Goal: Navigation & Orientation: Find specific page/section

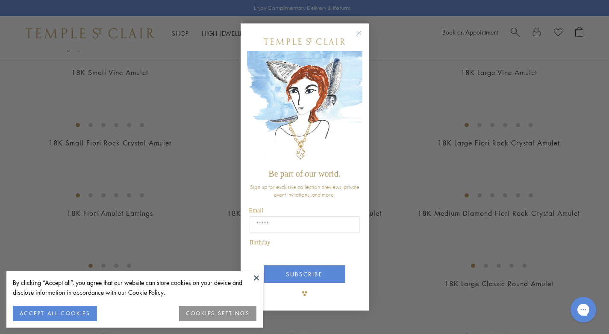
scroll to position [199, 0]
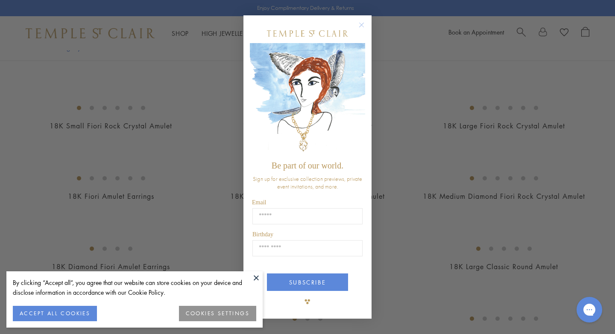
click at [430, 215] on div "Close dialog Be part of our world. Sign up for exclusive collection previews, p…" at bounding box center [307, 167] width 615 height 334
click at [362, 26] on circle "Close dialog" at bounding box center [362, 25] width 10 height 10
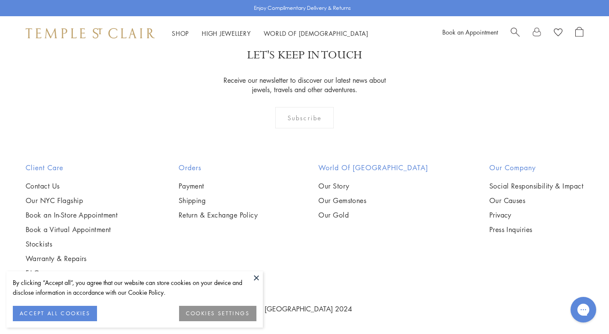
scroll to position [2437, 0]
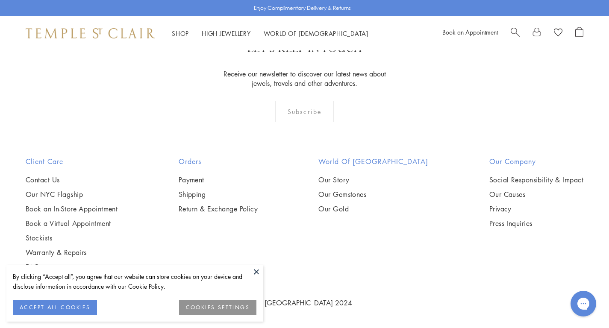
scroll to position [1498, 0]
